Goal: Task Accomplishment & Management: Manage account settings

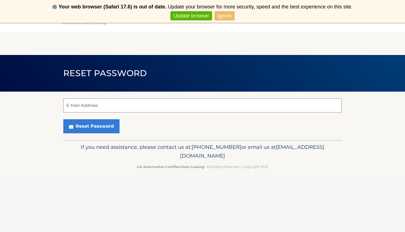
click at [156, 103] on input "E-Mail Address" at bounding box center [202, 105] width 279 height 14
click at [222, 17] on link "Ignore" at bounding box center [225, 15] width 20 height 9
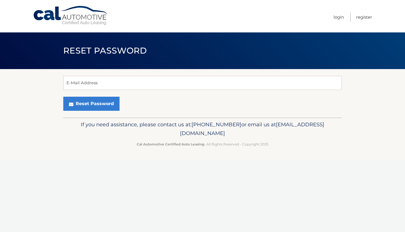
click at [205, 16] on link "Never show again" at bounding box center [203, 15] width 46 height 9
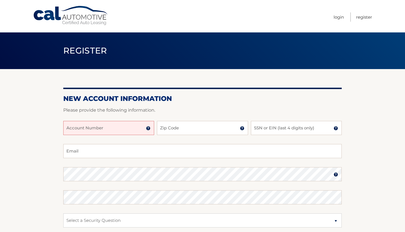
click at [130, 131] on input "Account Number" at bounding box center [108, 128] width 91 height 14
type input "44455546652"
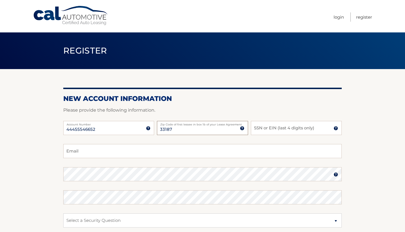
type input "33187"
type input "8629"
type input "ja_trucking@hotmail.com"
click at [150, 173] on div "Password" at bounding box center [202, 174] width 279 height 14
click at [336, 175] on img at bounding box center [336, 174] width 5 height 5
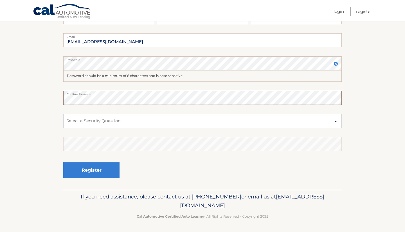
scroll to position [110, 0]
select select "1"
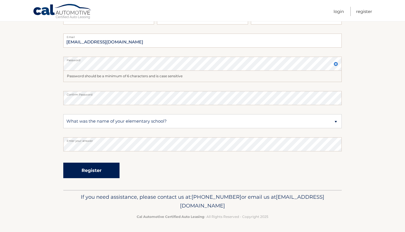
drag, startPoint x: 106, startPoint y: 136, endPoint x: 93, endPoint y: 173, distance: 39.5
click at [93, 173] on button "Register" at bounding box center [91, 169] width 56 height 15
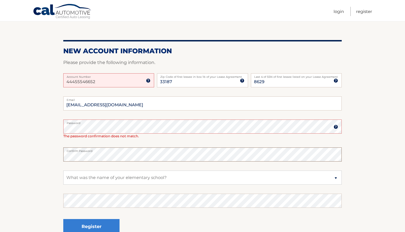
scroll to position [68, 0]
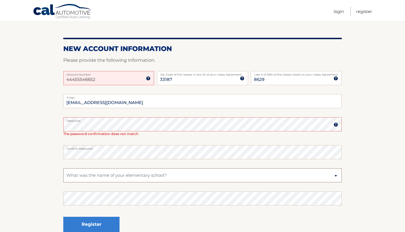
select select "2"
drag, startPoint x: 148, startPoint y: 176, endPoint x: 39, endPoint y: 122, distance: 121.8
click at [39, 122] on section "One or more fields have an error. New Account Information Please provide the fo…" at bounding box center [202, 122] width 405 height 242
click at [45, 148] on section "One or more fields have an error. New Account Information Please provide the fo…" at bounding box center [202, 122] width 405 height 242
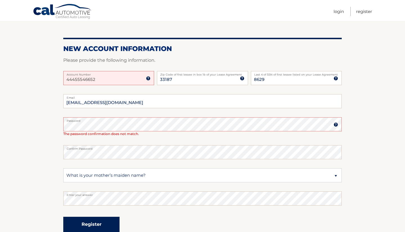
click at [96, 223] on button "Register" at bounding box center [91, 223] width 56 height 15
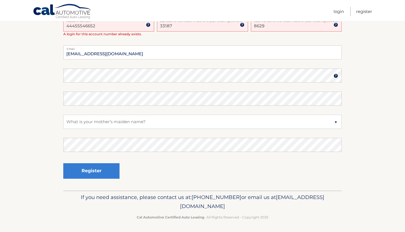
scroll to position [172, 0]
click at [339, 11] on link "Login" at bounding box center [339, 11] width 10 height 9
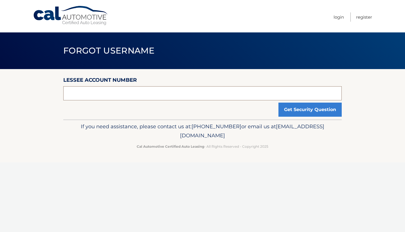
click at [219, 93] on input "text" at bounding box center [202, 93] width 279 height 14
type input "44455546652"
click at [310, 111] on button "Get Security Question" at bounding box center [310, 109] width 63 height 14
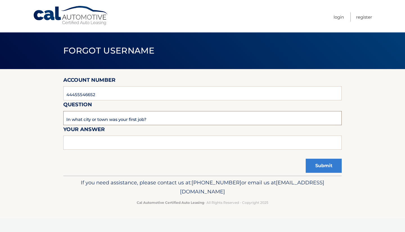
click at [179, 119] on input "In what city or town was your first job?" at bounding box center [202, 118] width 279 height 14
click at [150, 145] on input "text" at bounding box center [202, 142] width 279 height 14
type input "[US_STATE]"
drag, startPoint x: 150, startPoint y: 143, endPoint x: 325, endPoint y: 166, distance: 176.1
click at [325, 166] on button "Submit" at bounding box center [324, 165] width 36 height 14
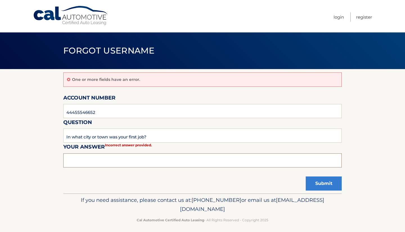
click at [259, 161] on input "text" at bounding box center [202, 160] width 279 height 14
type input "[GEOGRAPHIC_DATA]"
drag, startPoint x: 259, startPoint y: 161, endPoint x: 325, endPoint y: 187, distance: 70.2
click at [325, 187] on button "Submit" at bounding box center [324, 183] width 36 height 14
click at [280, 137] on input "In what city or town was your first job?" at bounding box center [202, 135] width 279 height 14
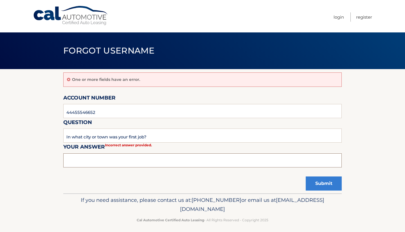
click at [126, 160] on input "text" at bounding box center [202, 160] width 279 height 14
type input "Kendall"
click at [324, 181] on button "Submit" at bounding box center [324, 183] width 36 height 14
